Goal: Task Accomplishment & Management: Use online tool/utility

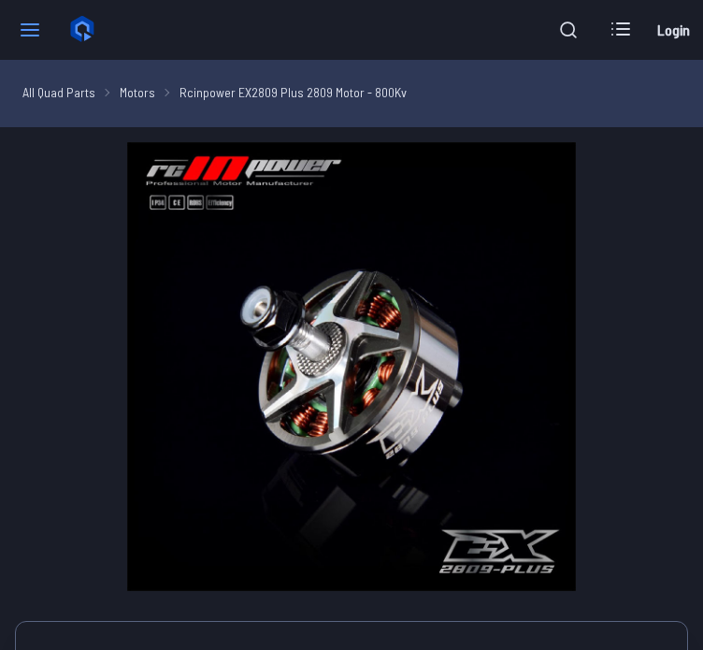
click at [30, 26] on icon at bounding box center [30, 30] width 22 height 22
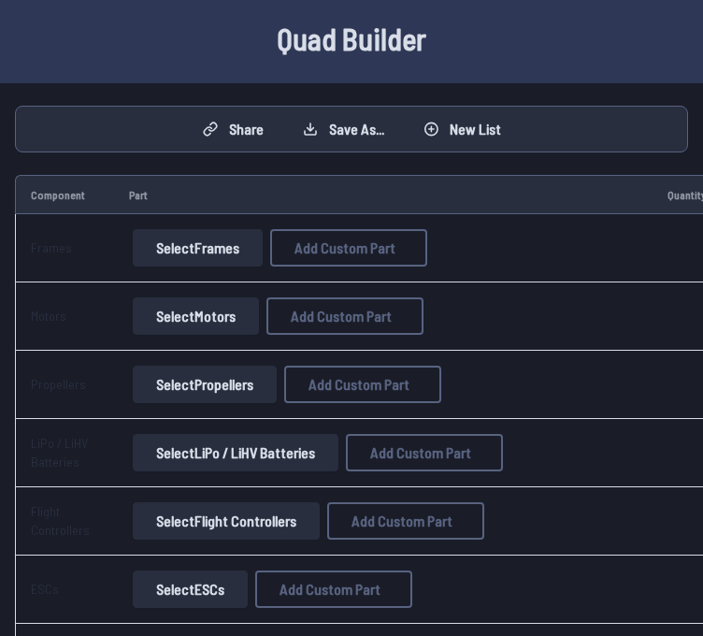
scroll to position [67, 0]
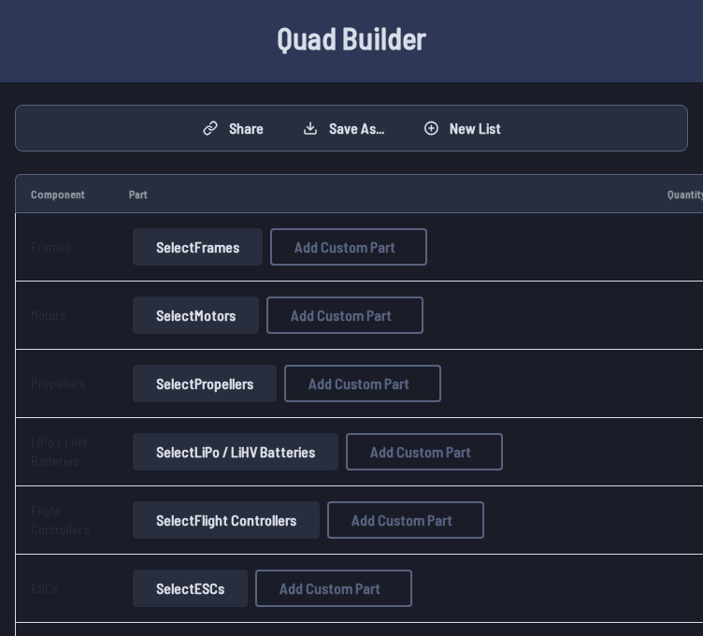
click at [214, 307] on button "Select Motors" at bounding box center [196, 314] width 126 height 37
click at [212, 312] on button "Select Motors" at bounding box center [196, 314] width 126 height 37
click at [187, 311] on button "Select Motors" at bounding box center [196, 314] width 126 height 37
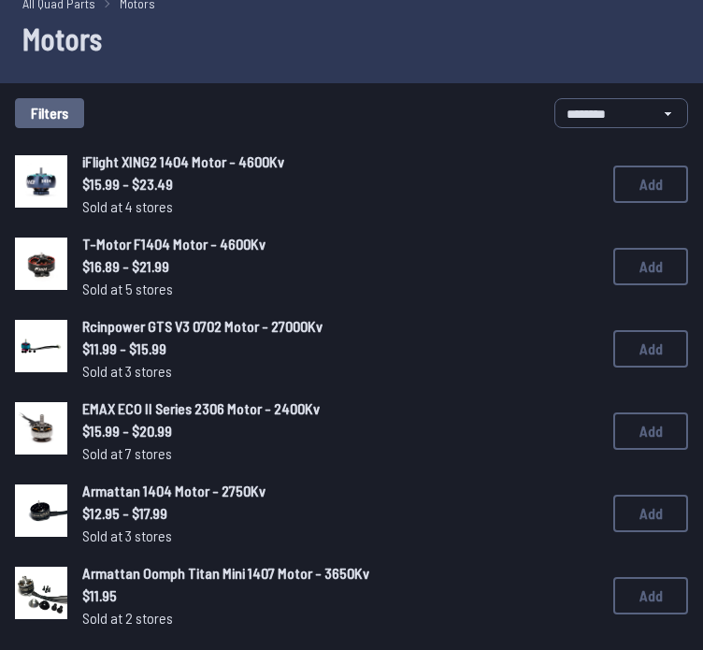
scroll to position [81, 0]
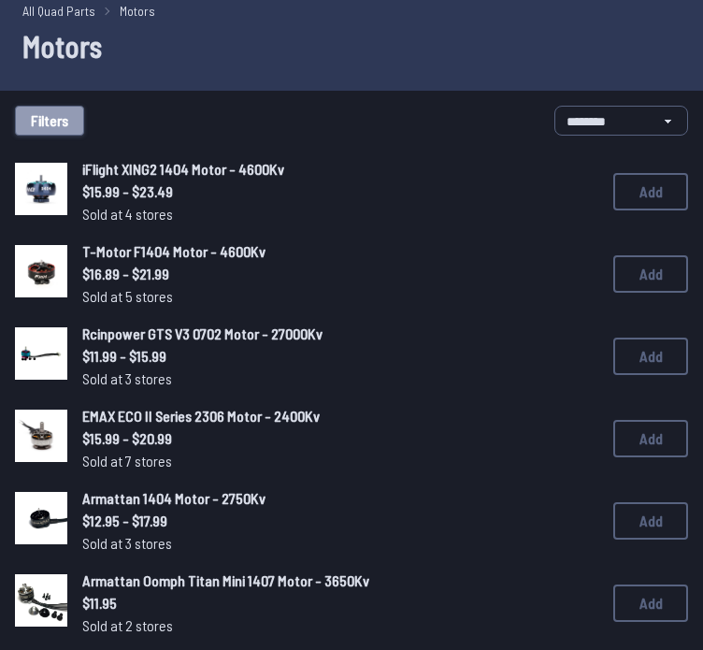
click at [60, 109] on button "Filters" at bounding box center [49, 121] width 69 height 30
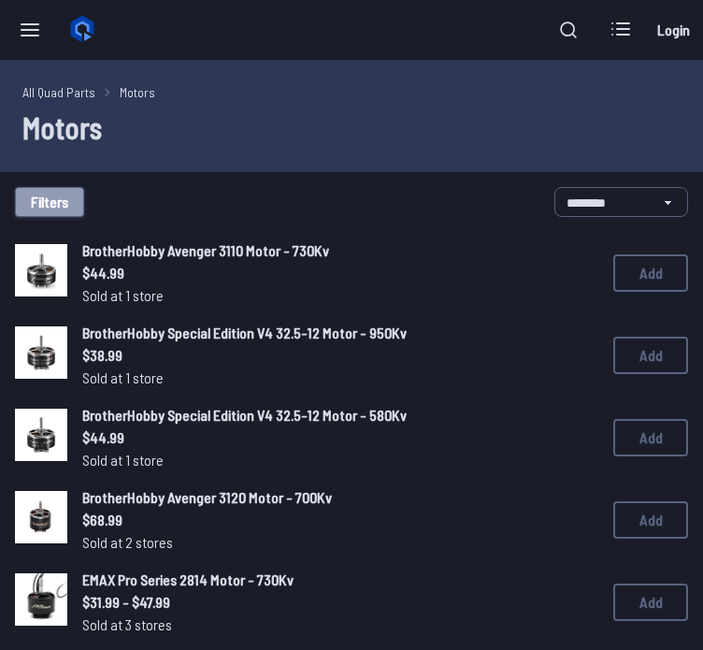
click at [73, 199] on button "Filters" at bounding box center [49, 202] width 69 height 30
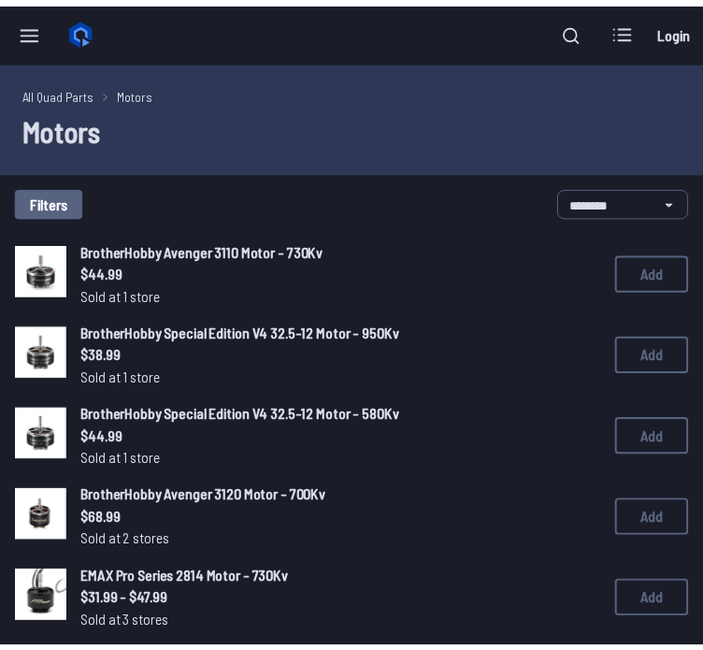
scroll to position [396, 0]
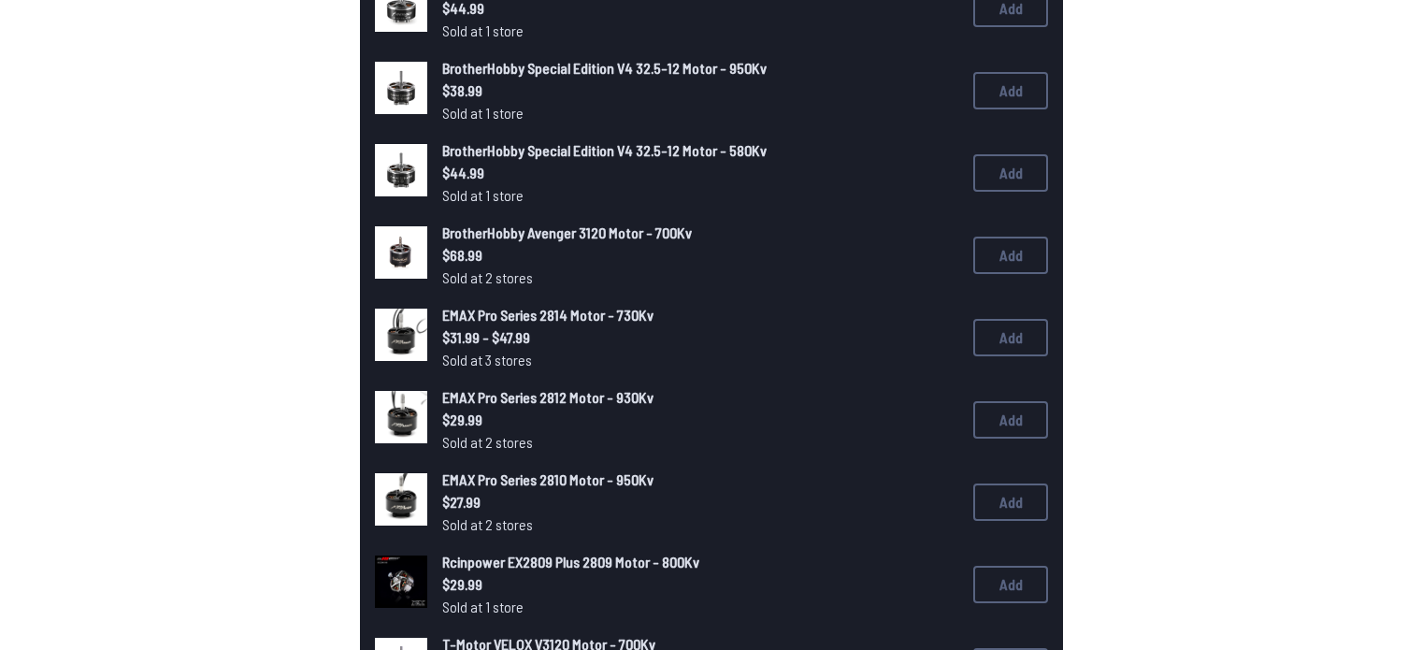
scroll to position [266, 0]
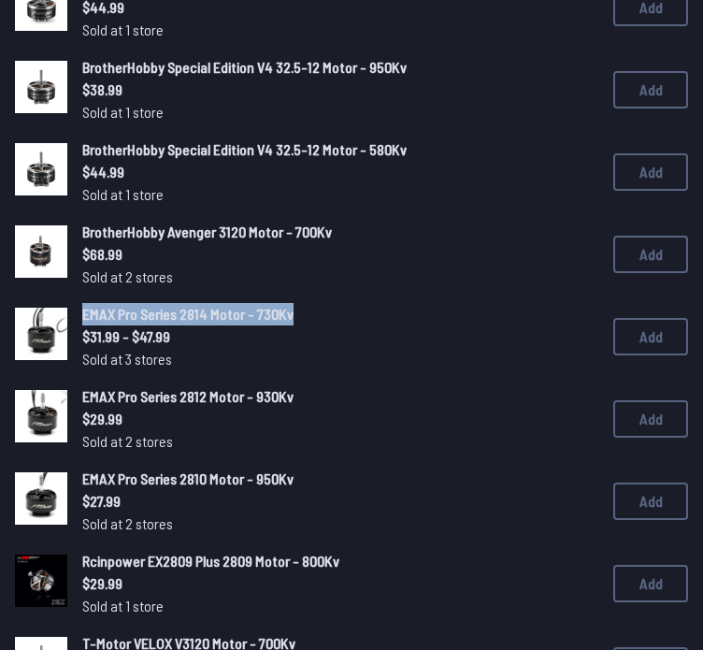
drag, startPoint x: 80, startPoint y: 310, endPoint x: 297, endPoint y: 321, distance: 217.2
click at [297, 321] on div "EMAX Pro Series 2814 Motor - 730Kv $31.99 - $47.99 Sold at 3 stores $31.99 - $4…" at bounding box center [351, 336] width 673 height 67
copy span "EMAX Pro Series 2814 Motor - 730Kv"
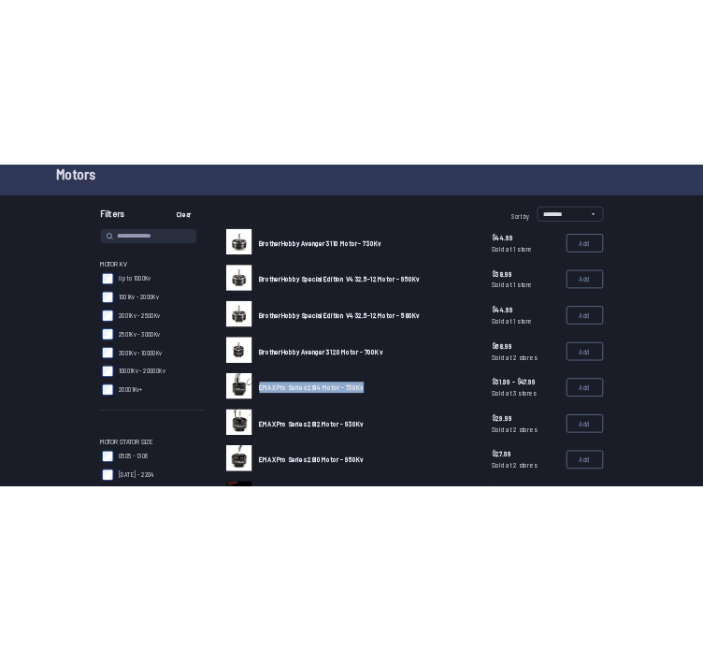
scroll to position [0, 0]
